Goal: Book appointment/travel/reservation

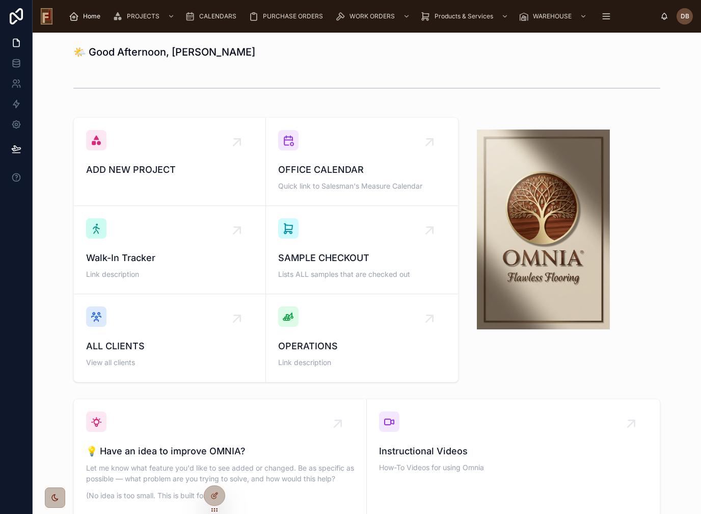
click at [89, 15] on span "Home" at bounding box center [91, 16] width 17 height 8
click at [239, 71] on div at bounding box center [367, 88] width 652 height 34
click at [340, 334] on div "OPERATIONS Link description" at bounding box center [362, 337] width 168 height 63
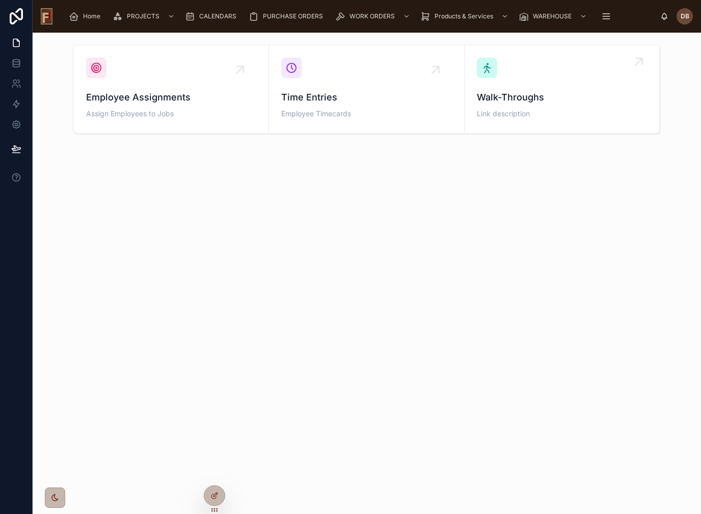
click at [500, 102] on span "Walk-Throughs" at bounding box center [562, 97] width 170 height 14
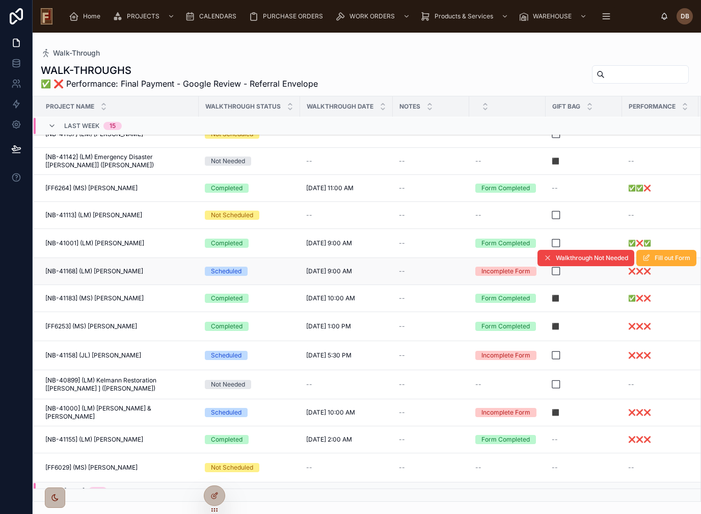
scroll to position [658, 0]
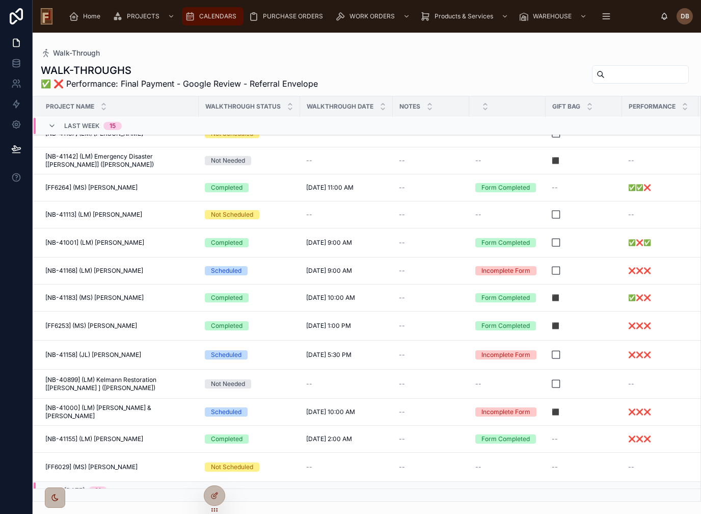
click at [212, 14] on span "CALENDARS" at bounding box center [217, 16] width 37 height 8
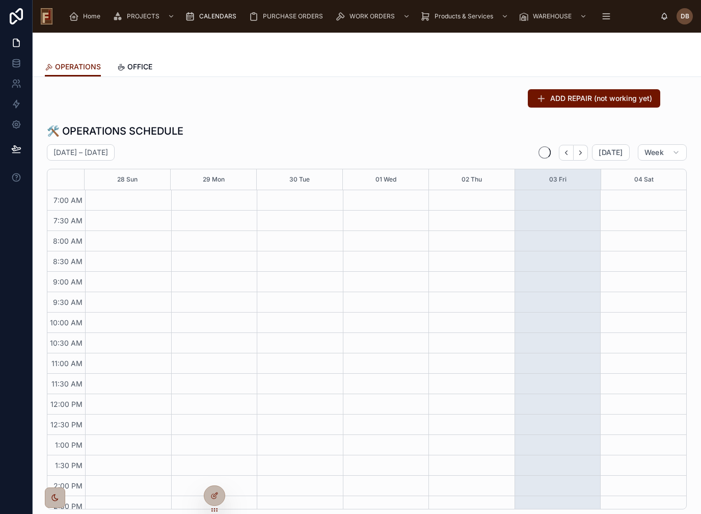
scroll to position [80, 0]
click at [139, 67] on span "OFFICE" at bounding box center [139, 67] width 25 height 10
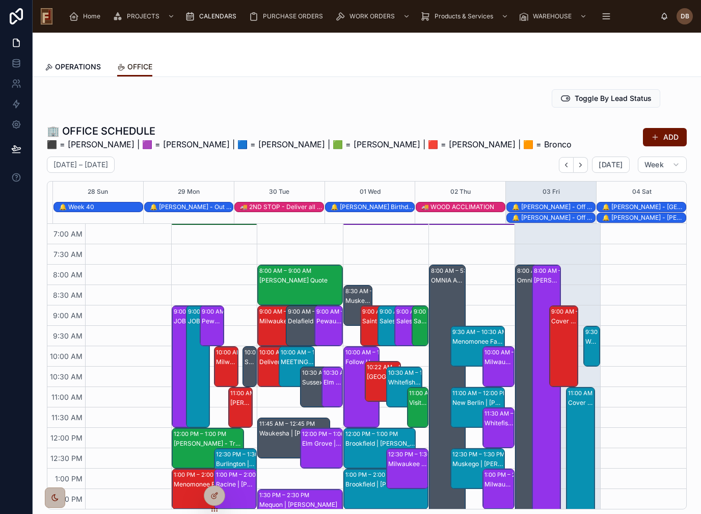
scroll to position [195, 0]
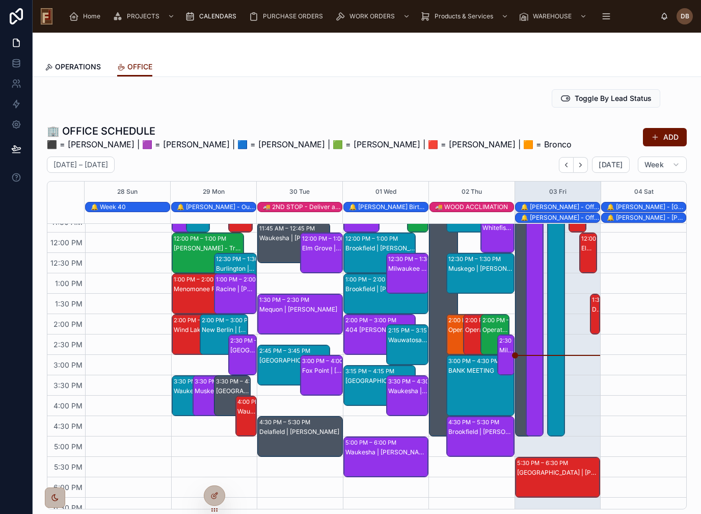
click at [569, 466] on div "5:30 PM – 6:30 PM" at bounding box center [543, 463] width 53 height 10
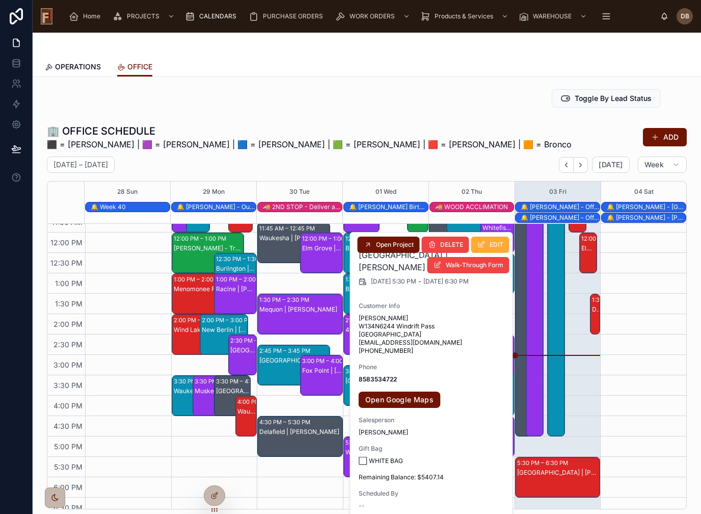
click at [456, 333] on span "[PERSON_NAME] W134N6244 Windrift Pass [GEOGRAPHIC_DATA] [EMAIL_ADDRESS][DOMAIN_…" at bounding box center [432, 334] width 147 height 41
click at [455, 328] on span "[PERSON_NAME] W134N6244 Windrift Pass [GEOGRAPHIC_DATA] [EMAIL_ADDRESS][DOMAIN_…" at bounding box center [432, 334] width 147 height 41
